Goal: Information Seeking & Learning: Learn about a topic

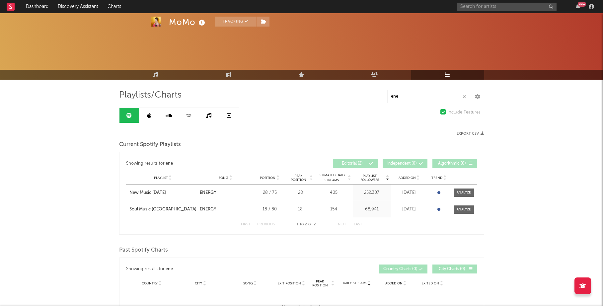
scroll to position [30, 0]
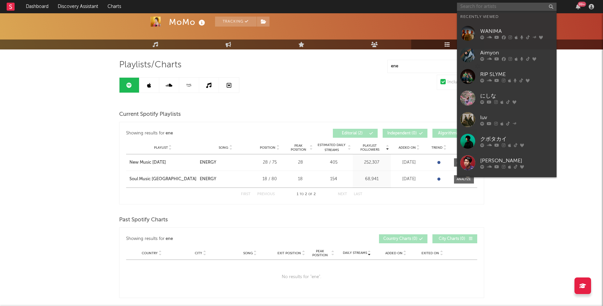
click at [478, 7] on input "text" at bounding box center [507, 7] width 100 height 8
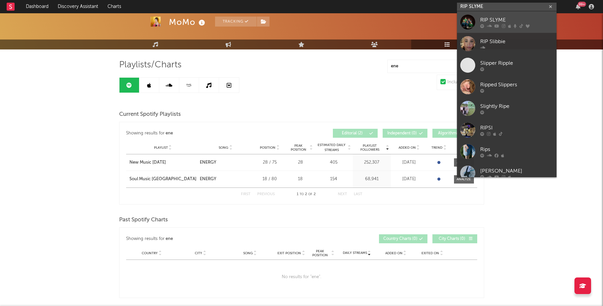
type input "RIP SLYME"
click at [468, 26] on div at bounding box center [467, 22] width 15 height 15
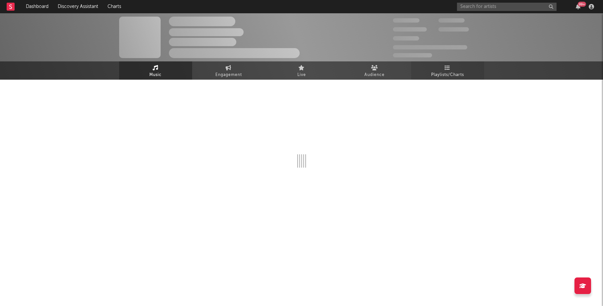
click at [438, 75] on span "Playlists/Charts" at bounding box center [447, 75] width 33 height 8
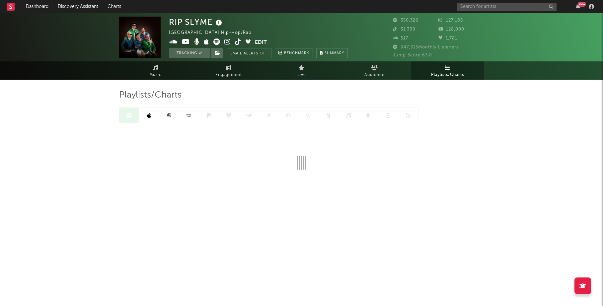
click at [149, 113] on icon at bounding box center [149, 115] width 4 height 5
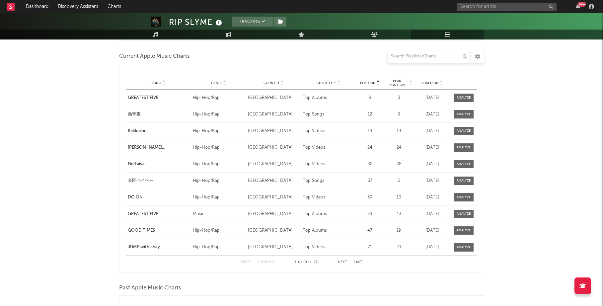
scroll to position [568, 0]
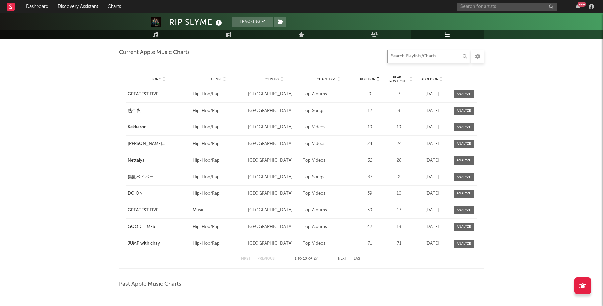
click at [435, 58] on input "text" at bounding box center [428, 56] width 83 height 13
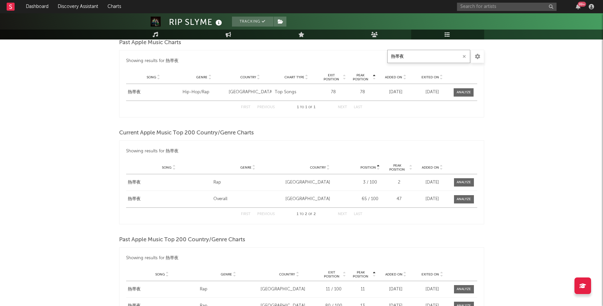
scroll to position [406, 0]
type input "熱帯夜"
click at [467, 198] on div at bounding box center [464, 200] width 14 height 5
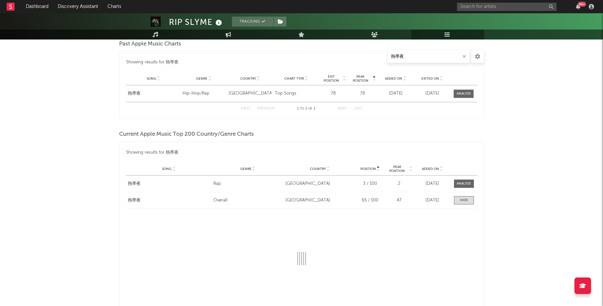
select select "6m"
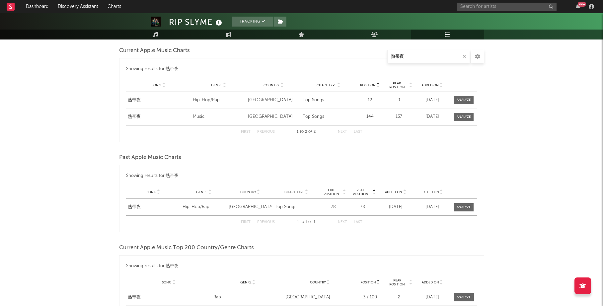
scroll to position [268, 0]
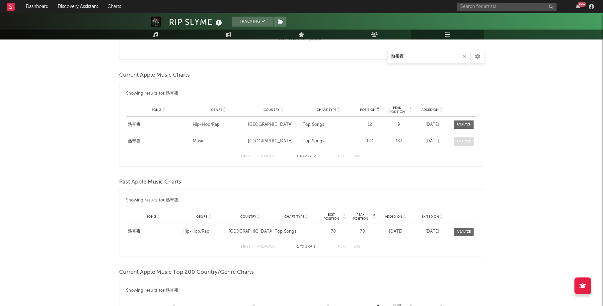
click at [466, 143] on div at bounding box center [464, 141] width 14 height 5
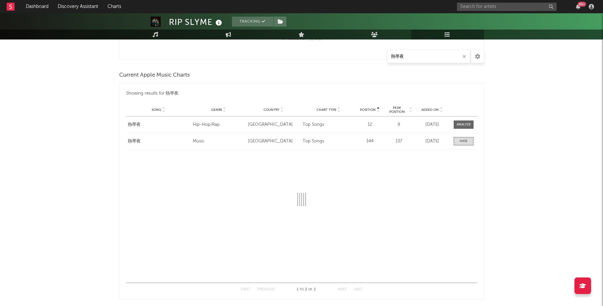
select select "1w"
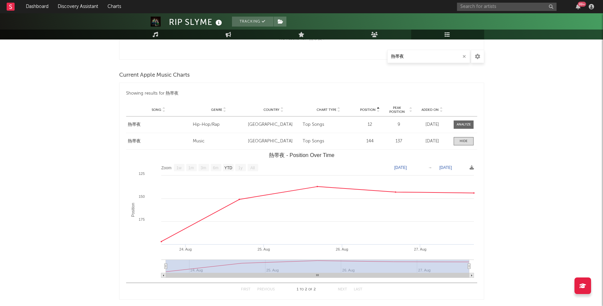
scroll to position [0, 0]
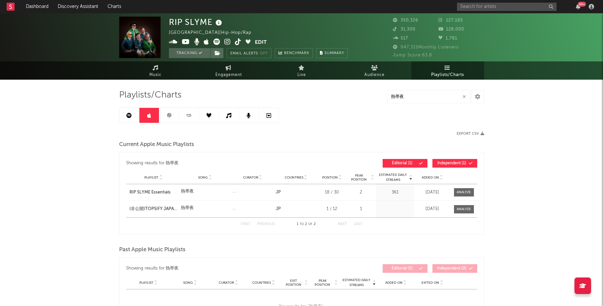
click at [128, 118] on icon at bounding box center [128, 115] width 5 height 5
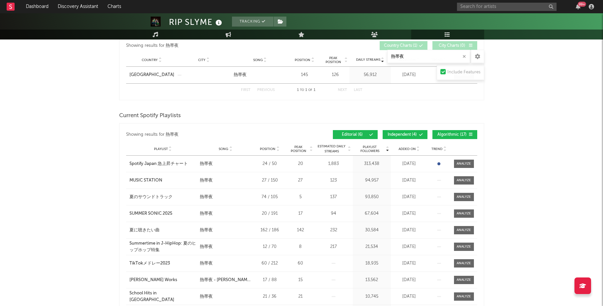
scroll to position [139, 0]
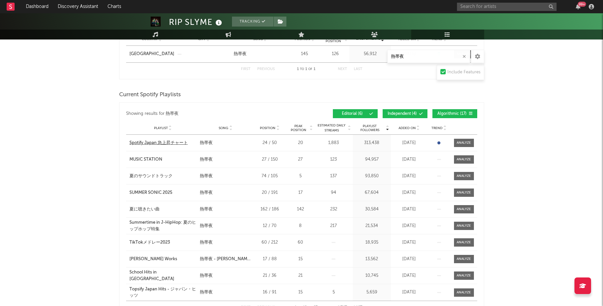
click at [170, 142] on div "Spotify Japan 急上昇チャート" at bounding box center [158, 143] width 58 height 7
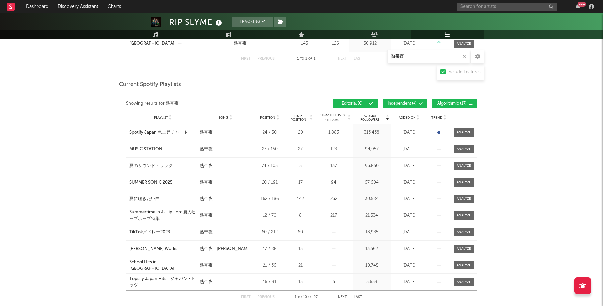
scroll to position [150, 0]
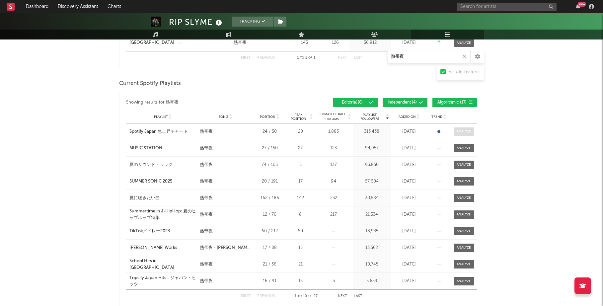
click at [468, 133] on div at bounding box center [464, 131] width 14 height 5
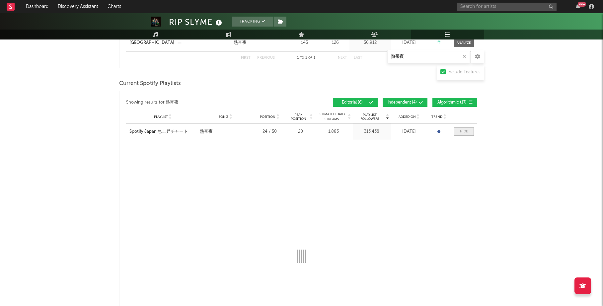
select select "6m"
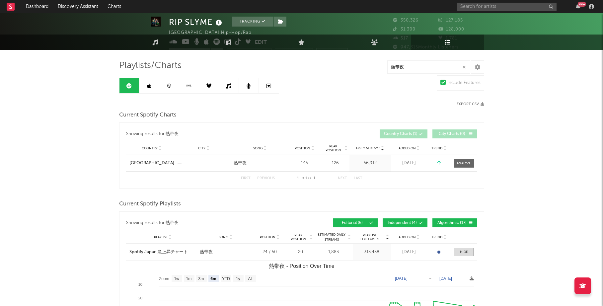
scroll to position [69, 0]
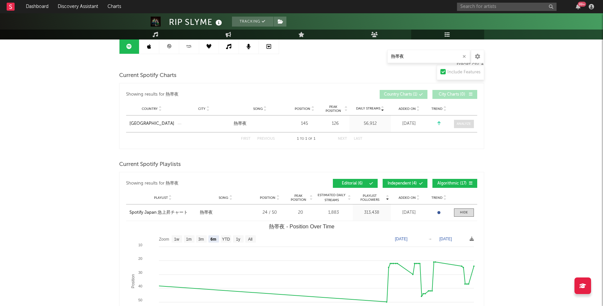
click at [468, 126] on div at bounding box center [464, 123] width 14 height 5
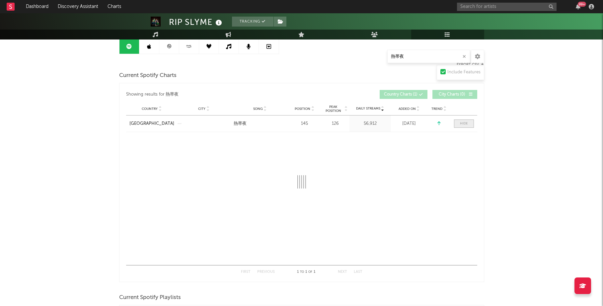
select select "6m"
